Goal: Task Accomplishment & Management: Manage account settings

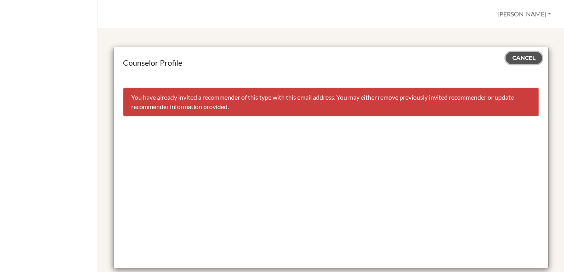
click at [524, 59] on span "Cancel" at bounding box center [523, 57] width 23 height 7
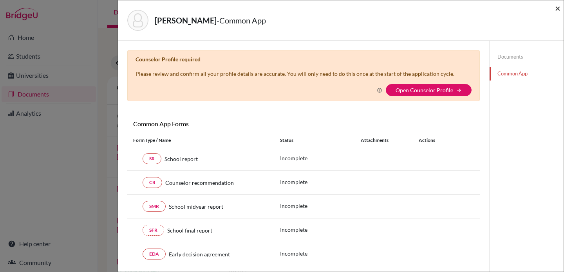
click at [560, 9] on span "×" at bounding box center [557, 7] width 5 height 11
